Goal: Transaction & Acquisition: Purchase product/service

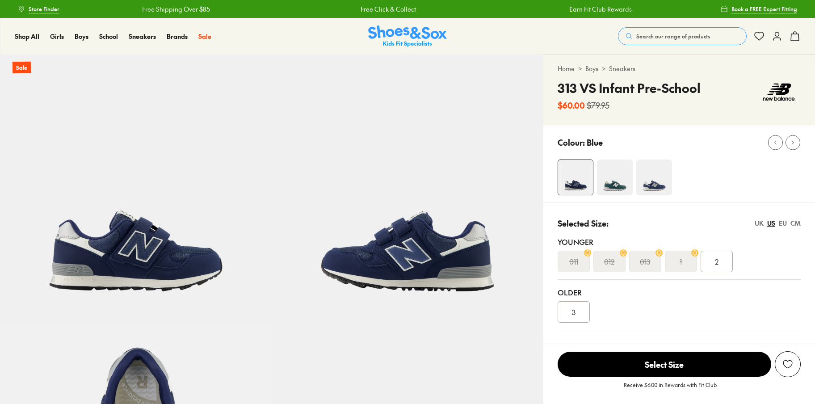
select select "*"
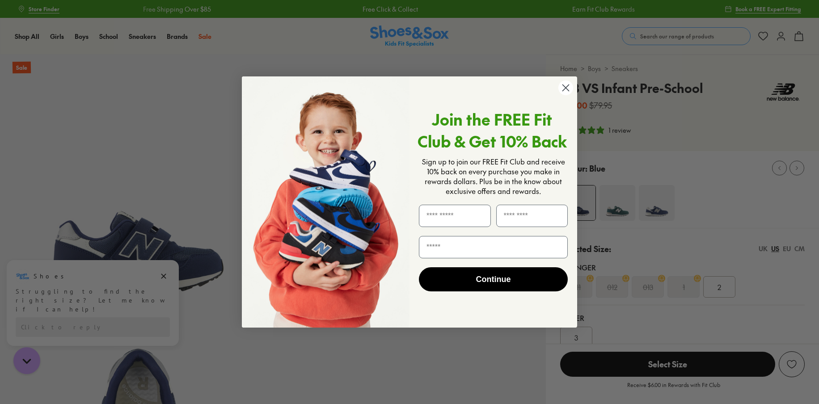
click at [569, 85] on icon "Close dialog" at bounding box center [566, 87] width 6 height 6
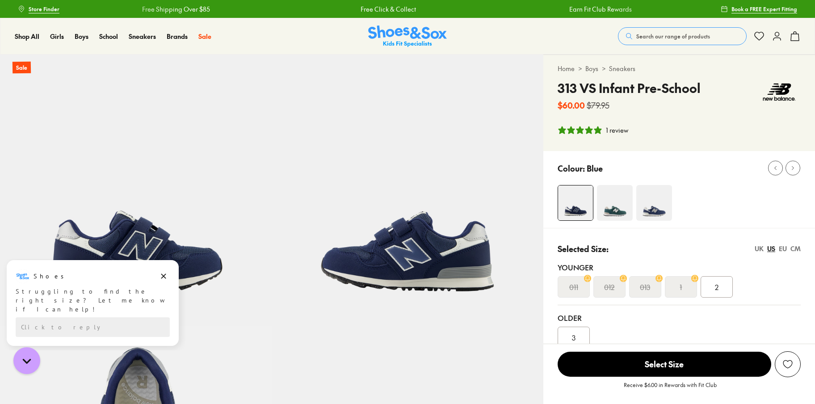
click at [609, 187] on img at bounding box center [615, 203] width 36 height 36
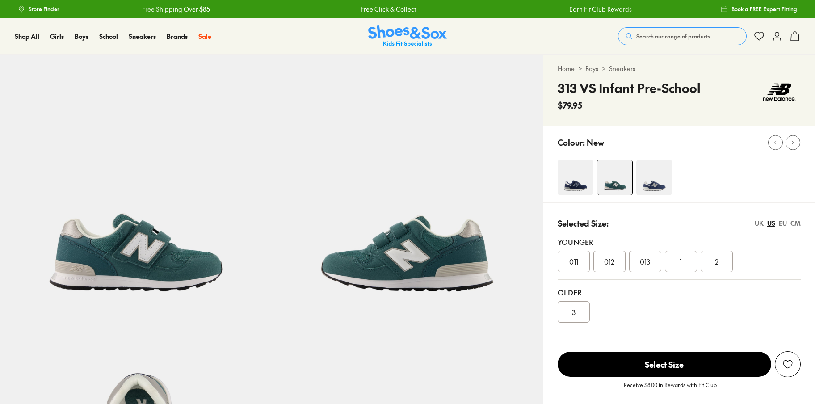
select select "*"
click at [659, 174] on img at bounding box center [655, 178] width 36 height 36
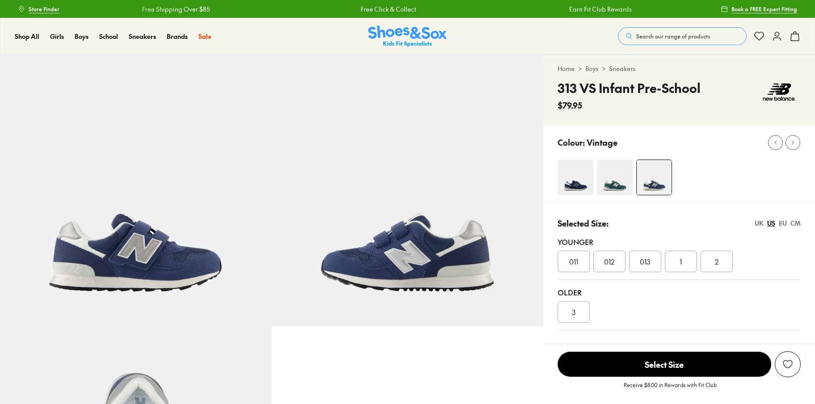
select select "*"
click at [581, 182] on img at bounding box center [576, 178] width 36 height 36
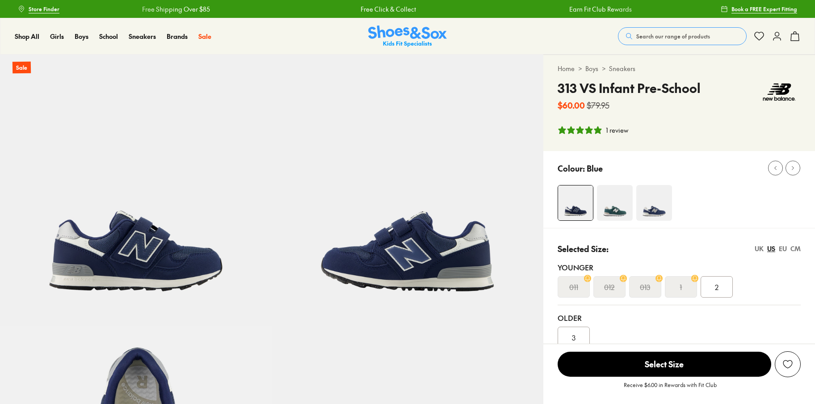
select select "*"
click at [615, 199] on img at bounding box center [615, 203] width 36 height 36
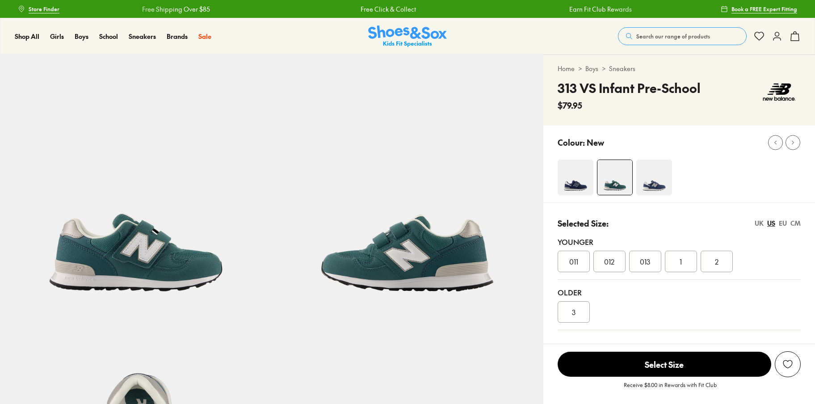
select select "*"
click at [577, 186] on img at bounding box center [576, 178] width 36 height 36
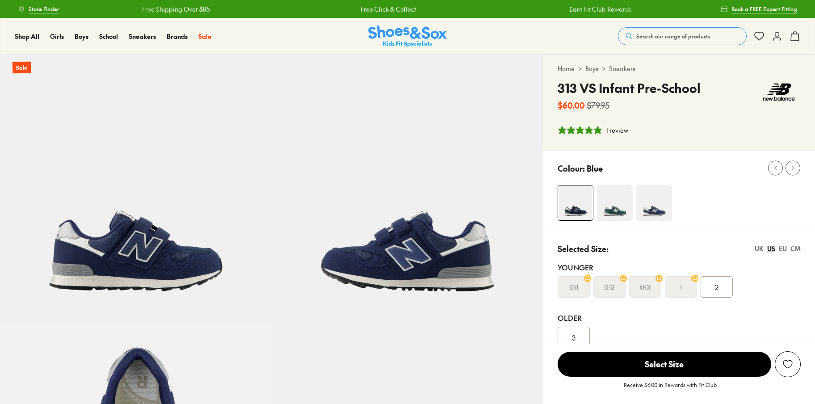
select select "*"
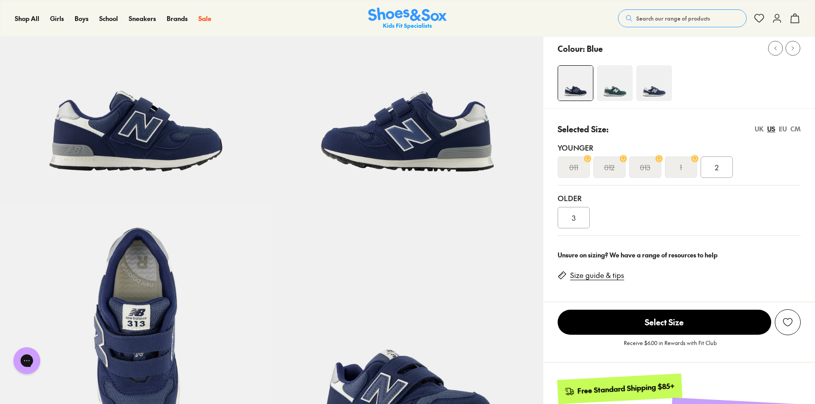
scroll to position [121, 0]
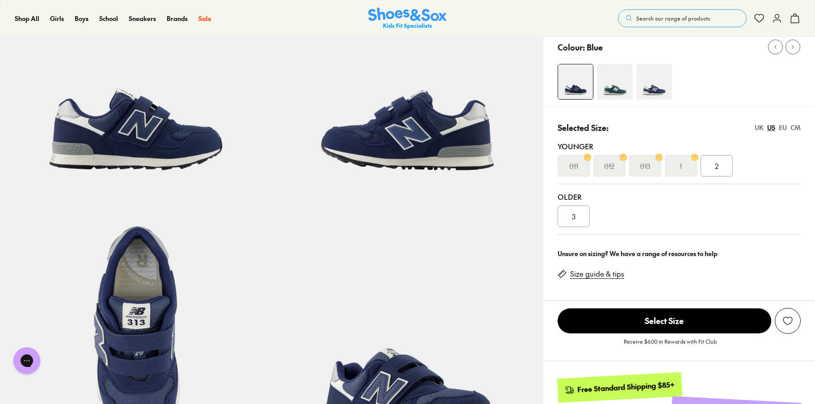
click at [781, 129] on div "EU" at bounding box center [783, 127] width 8 height 9
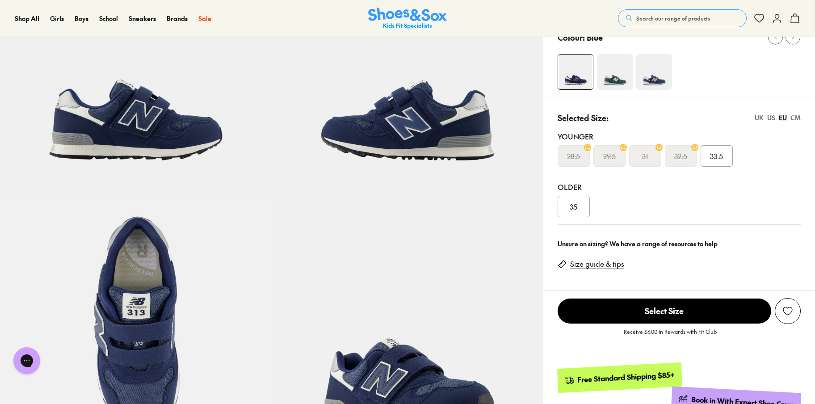
scroll to position [125, 0]
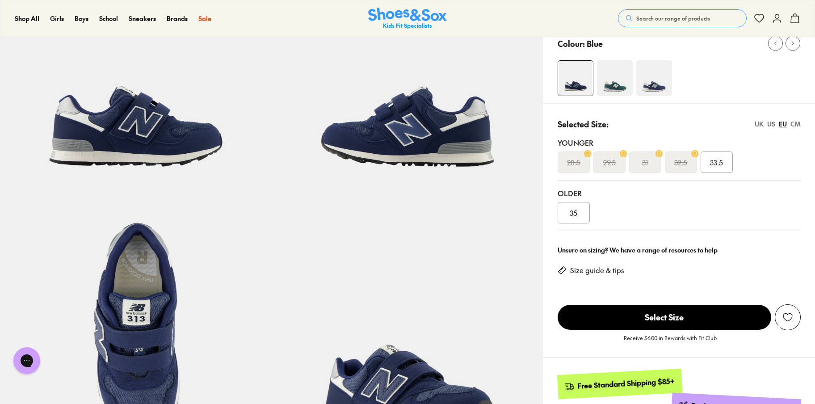
click at [607, 82] on img at bounding box center [615, 78] width 36 height 36
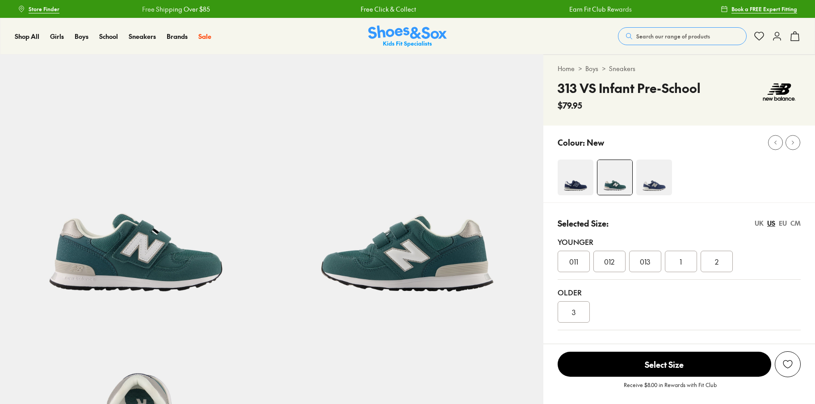
select select "*"
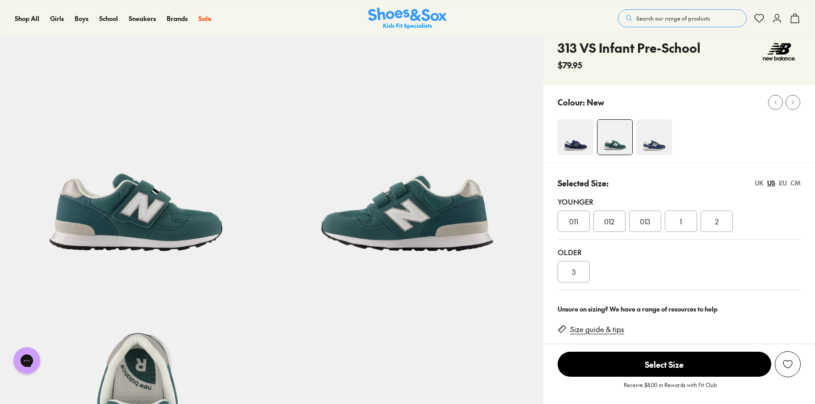
click at [783, 185] on div "EU" at bounding box center [783, 182] width 8 height 9
click at [660, 146] on img at bounding box center [655, 137] width 36 height 36
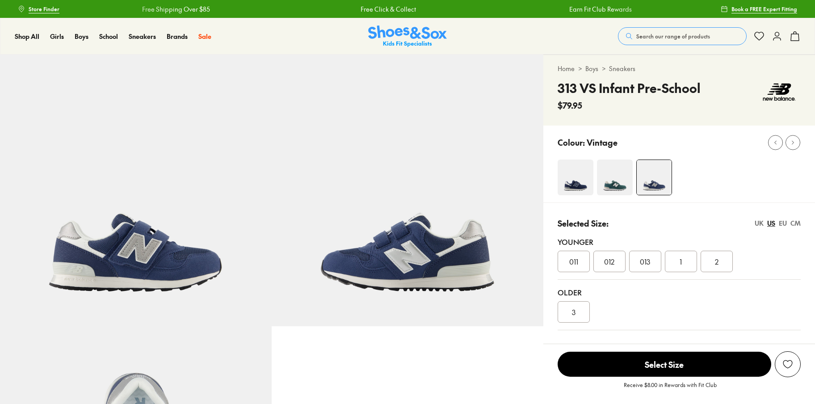
select select "*"
click at [780, 226] on div "EU" at bounding box center [783, 223] width 8 height 9
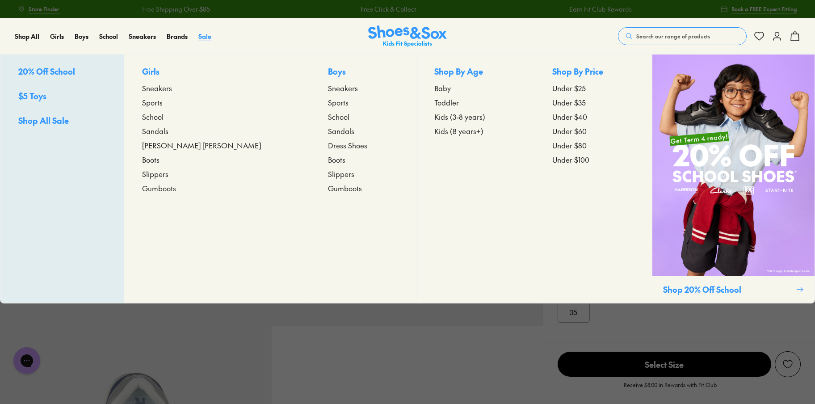
click at [203, 39] on span "Sale" at bounding box center [204, 36] width 13 height 9
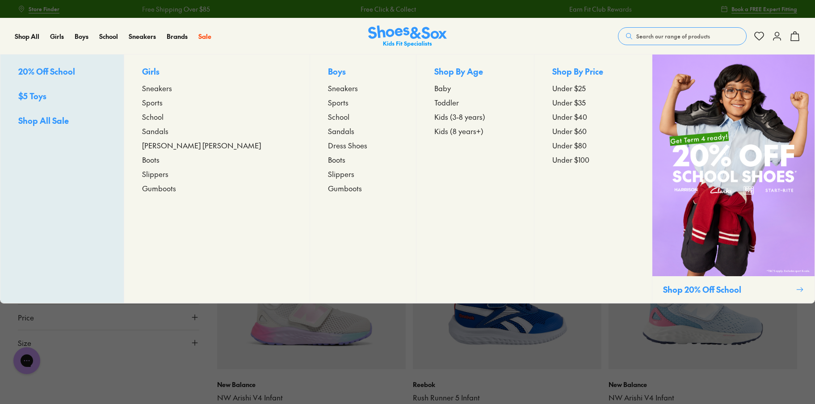
click at [435, 102] on span "Toddler" at bounding box center [447, 102] width 25 height 11
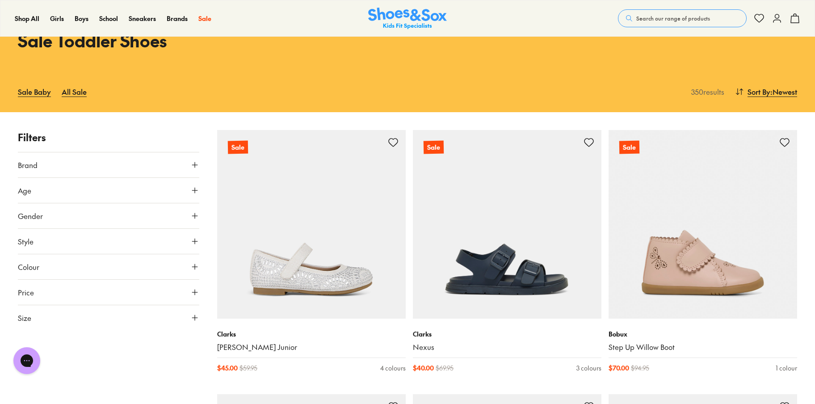
scroll to position [56, 0]
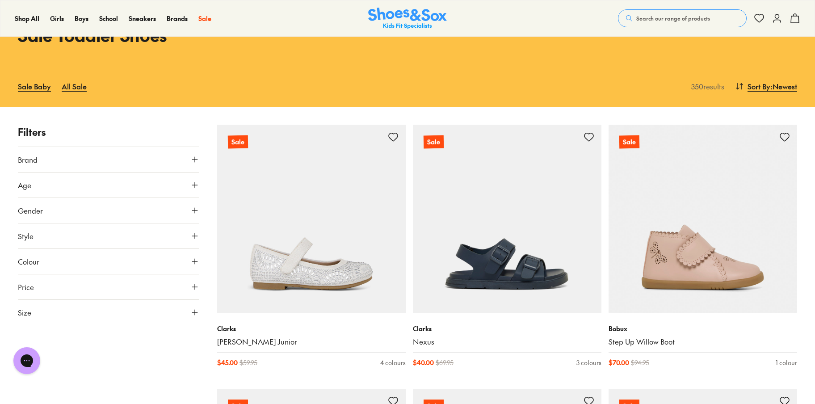
click at [197, 230] on button "Style" at bounding box center [109, 236] width 182 height 25
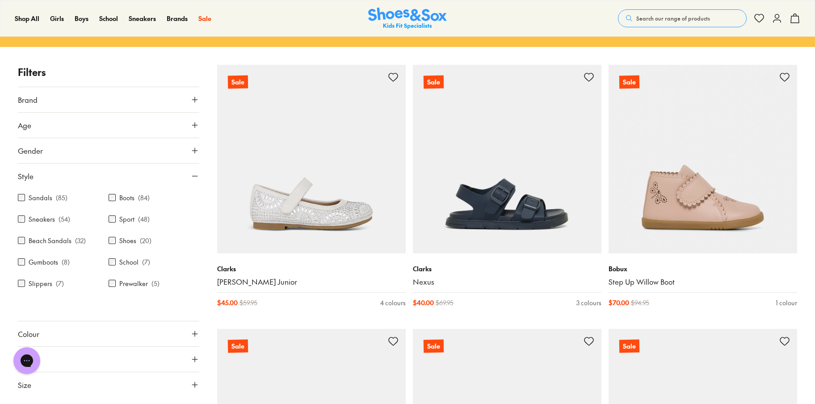
click at [50, 216] on label "Sneakers" at bounding box center [42, 219] width 26 height 9
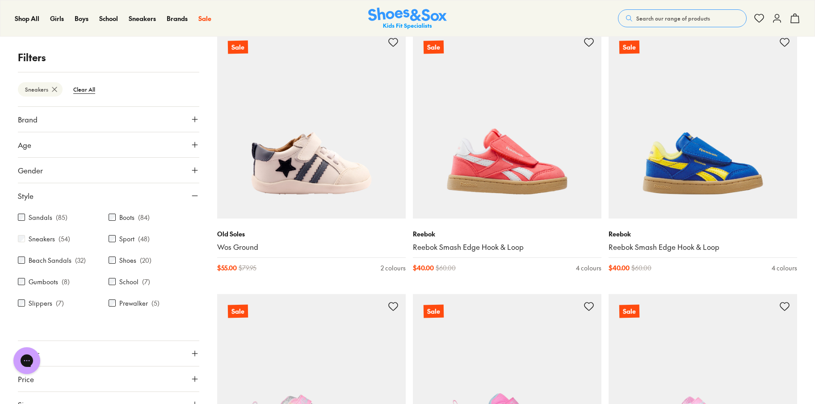
scroll to position [1998, 0]
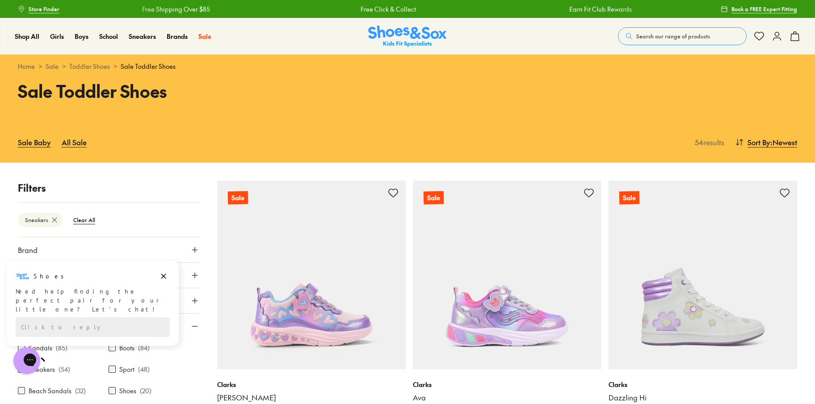
click at [56, 64] on link "Sale" at bounding box center [52, 66] width 13 height 9
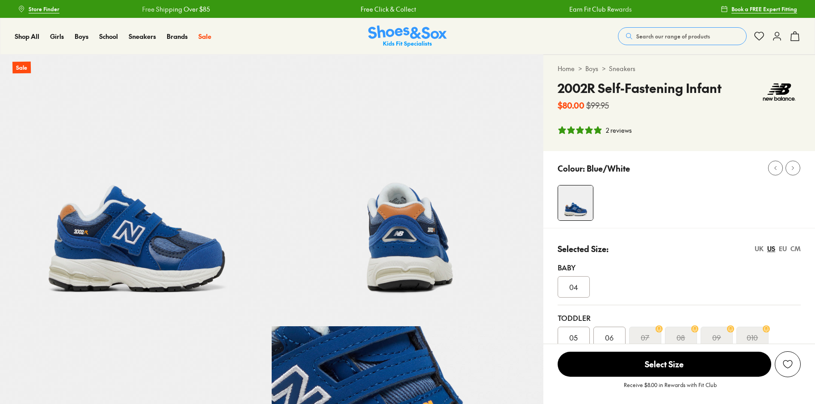
select select "*"
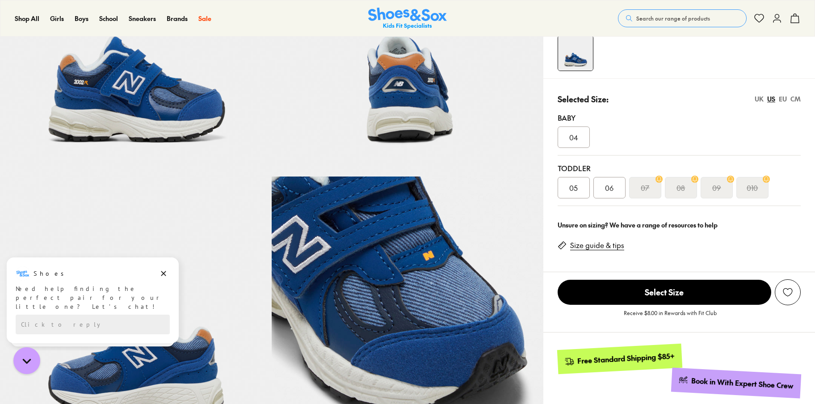
scroll to position [151, 0]
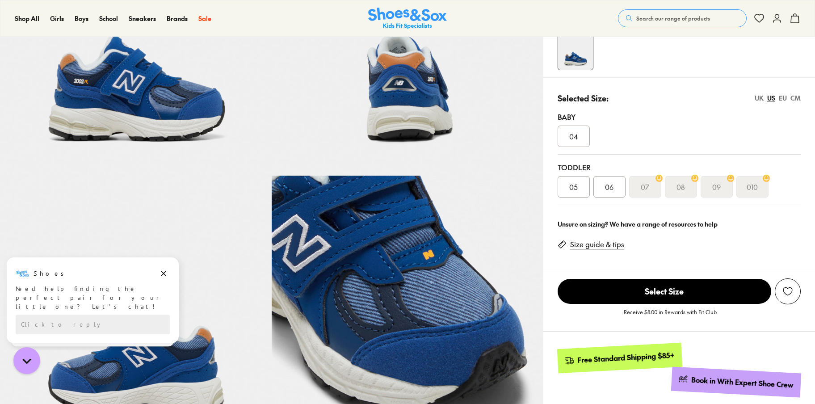
click at [780, 101] on div "EU" at bounding box center [783, 97] width 8 height 9
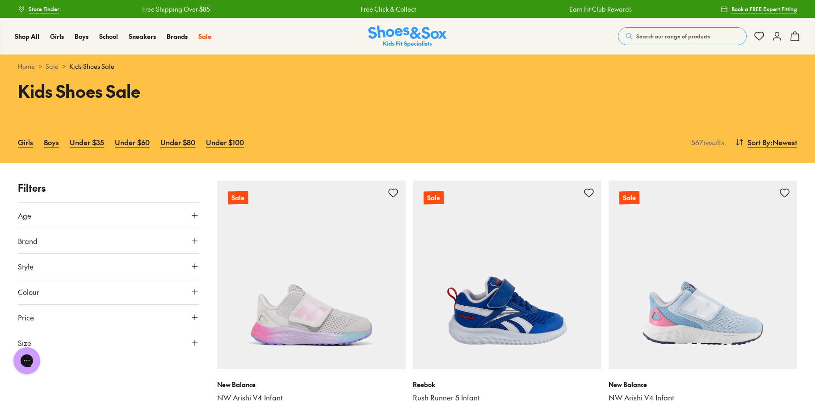
click at [193, 216] on icon at bounding box center [194, 215] width 9 height 9
click at [58, 240] on label "Infant/Toddler" at bounding box center [50, 236] width 42 height 9
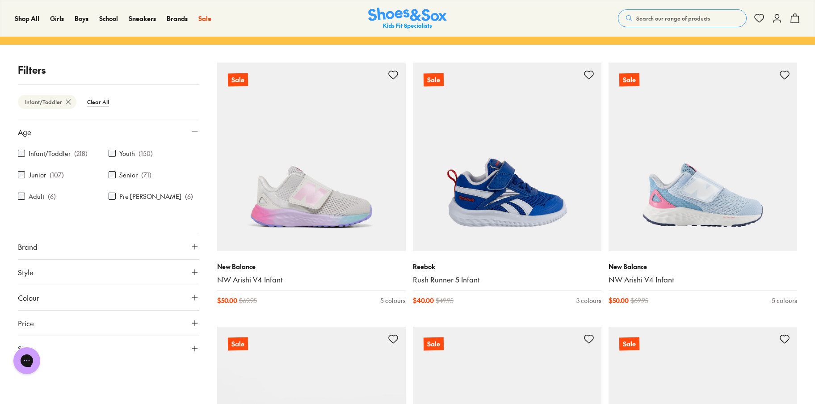
click at [49, 173] on div "Junior ( 107 )" at bounding box center [63, 174] width 91 height 11
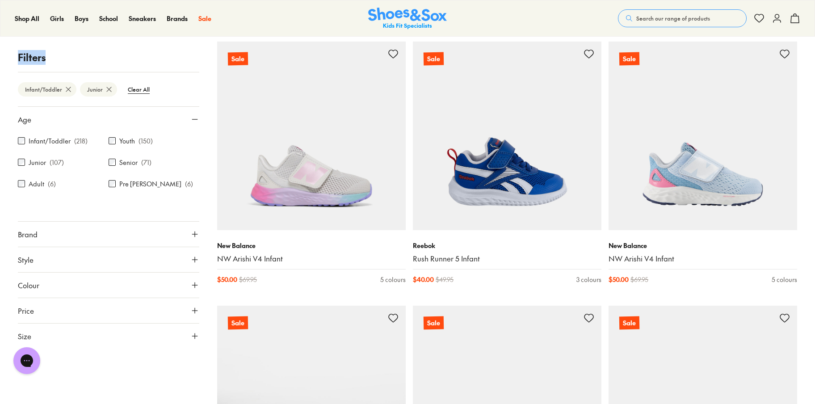
scroll to position [145, 0]
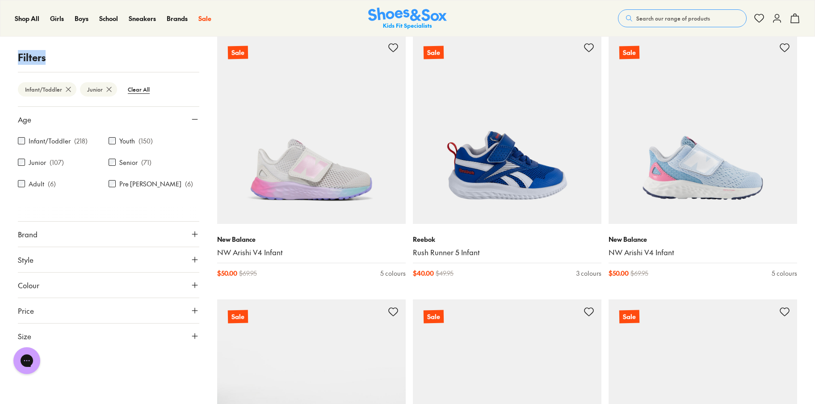
click at [194, 261] on icon at bounding box center [194, 259] width 9 height 9
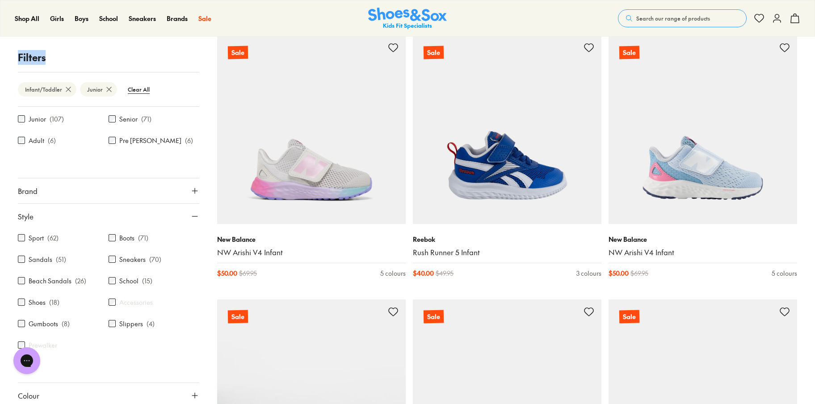
scroll to position [55, 0]
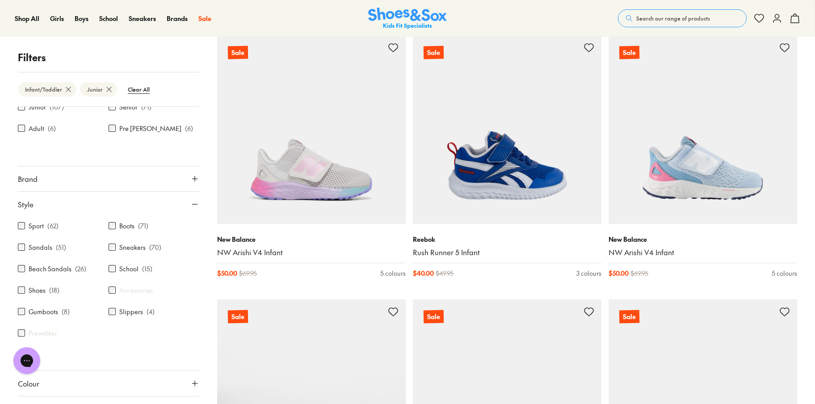
click at [43, 225] on label "Sport" at bounding box center [36, 225] width 15 height 9
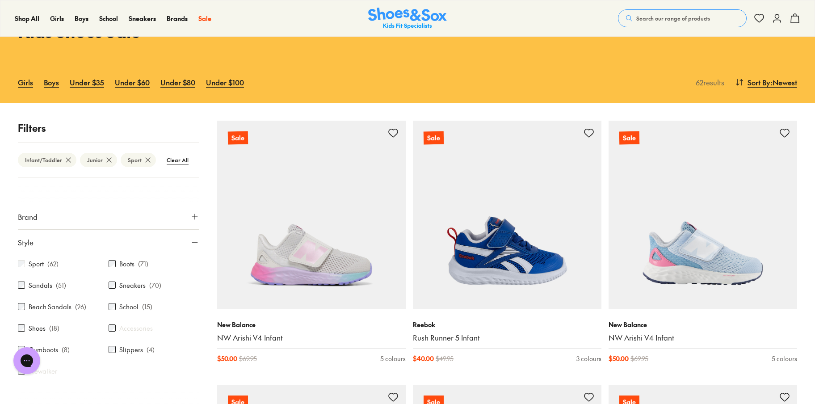
scroll to position [98, 0]
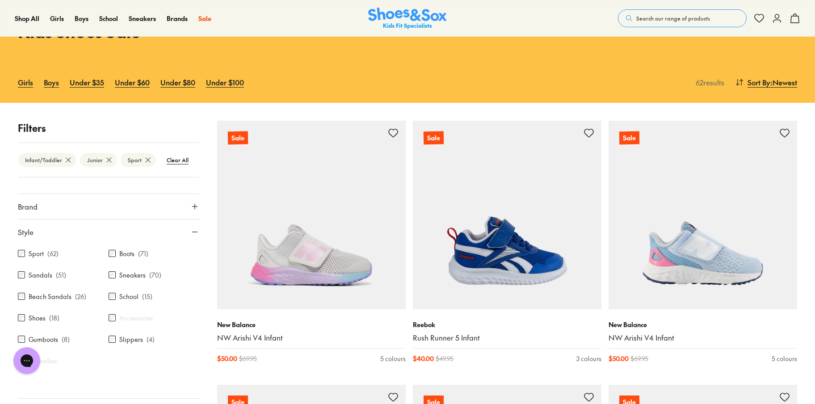
click at [142, 274] on label "Sneakers" at bounding box center [132, 274] width 26 height 9
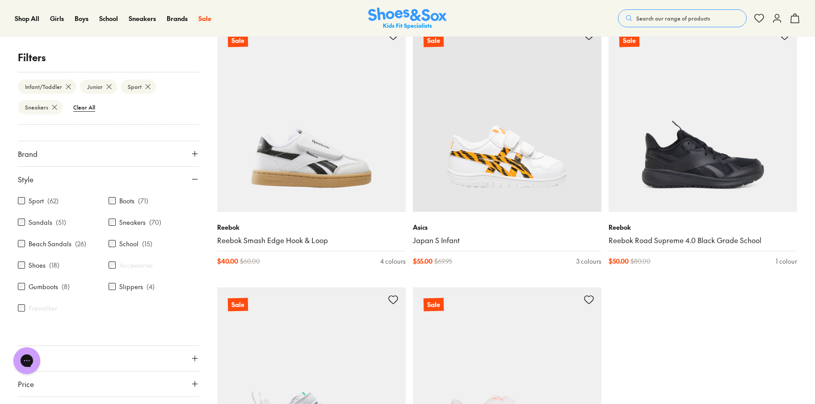
scroll to position [2535, 0]
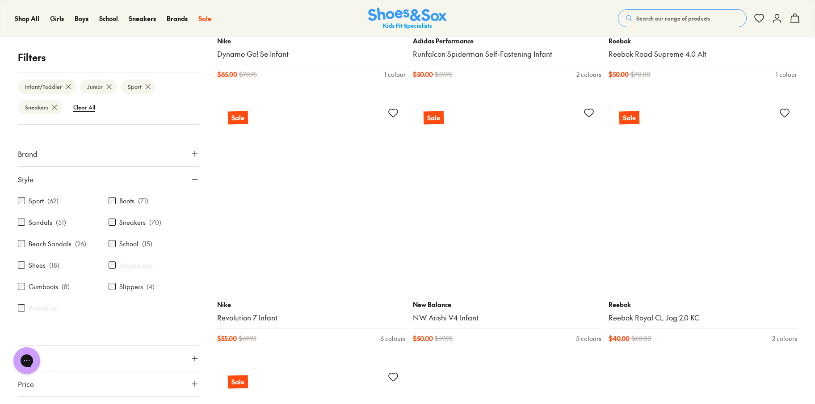
scroll to position [5367, 0]
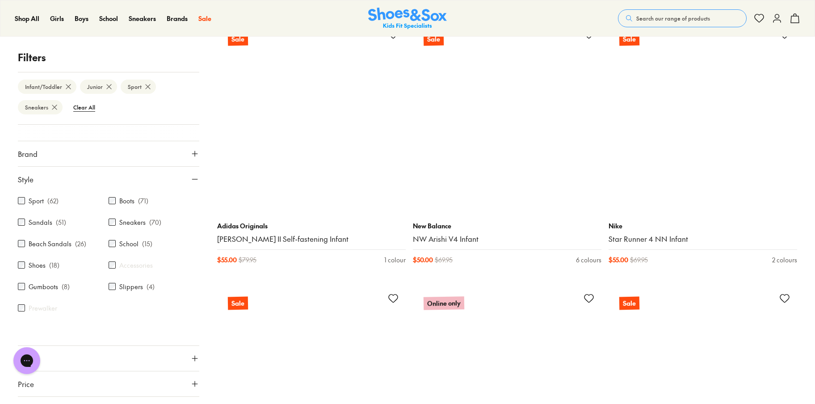
scroll to position [7821, 0]
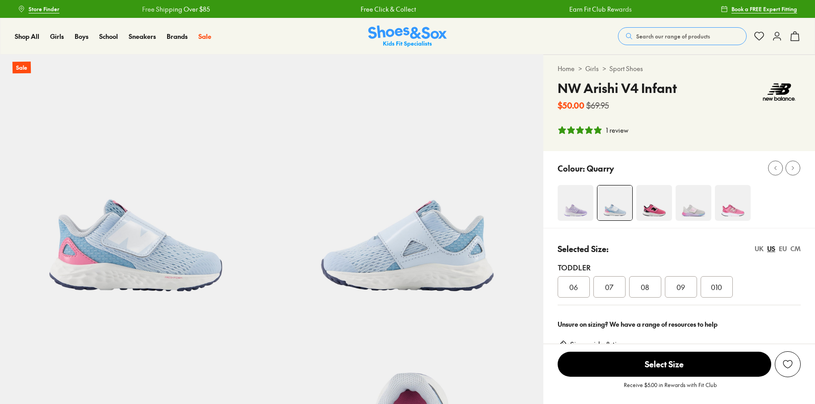
select select "*"
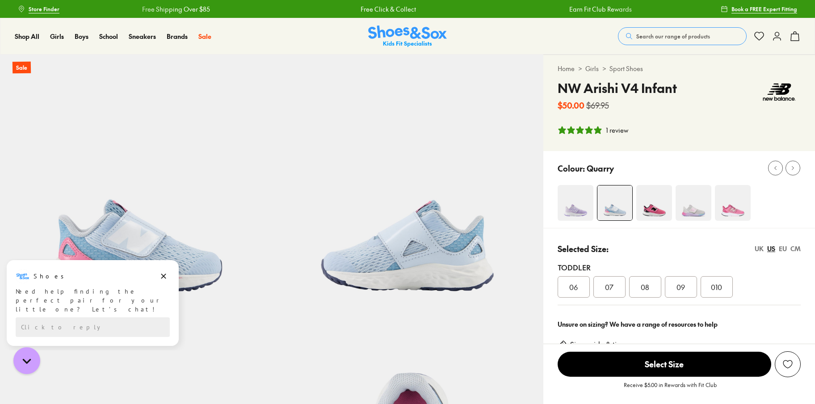
click at [783, 247] on div "EU" at bounding box center [783, 248] width 8 height 9
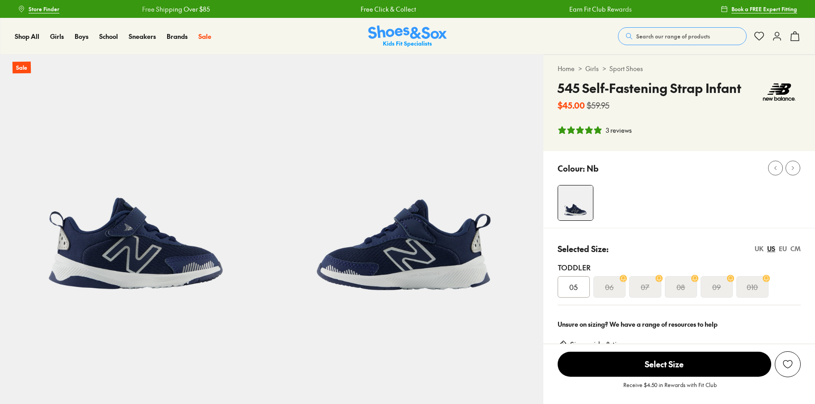
select select "*"
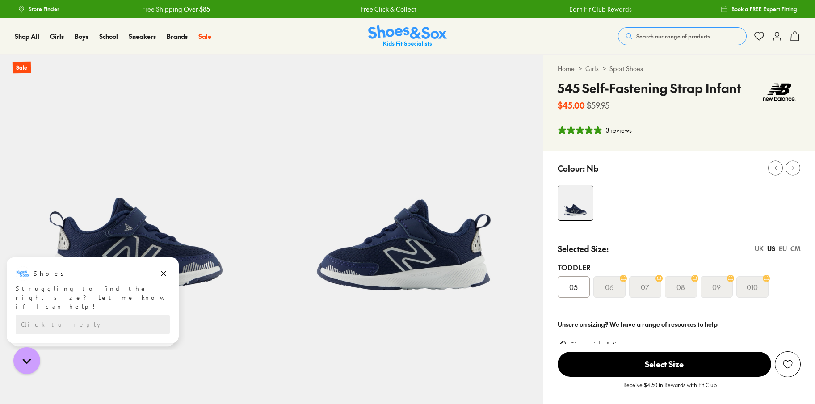
click at [782, 249] on div "EU" at bounding box center [783, 248] width 8 height 9
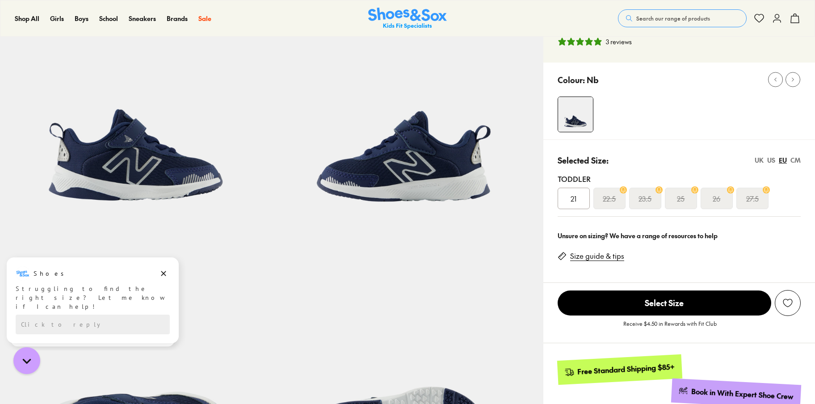
scroll to position [89, 0]
